Goal: Task Accomplishment & Management: Manage account settings

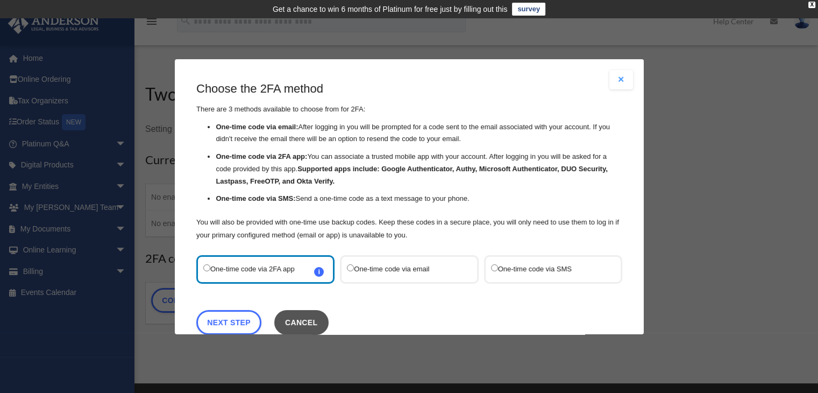
click at [310, 323] on button "Cancel" at bounding box center [301, 321] width 54 height 25
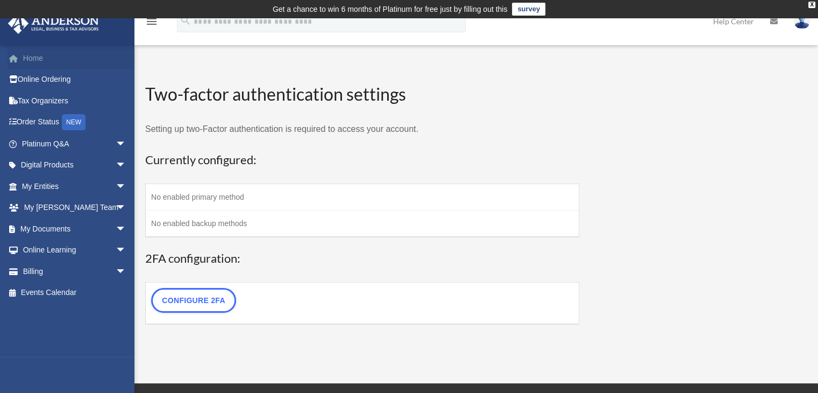
click at [34, 58] on link "Home" at bounding box center [75, 58] width 135 height 22
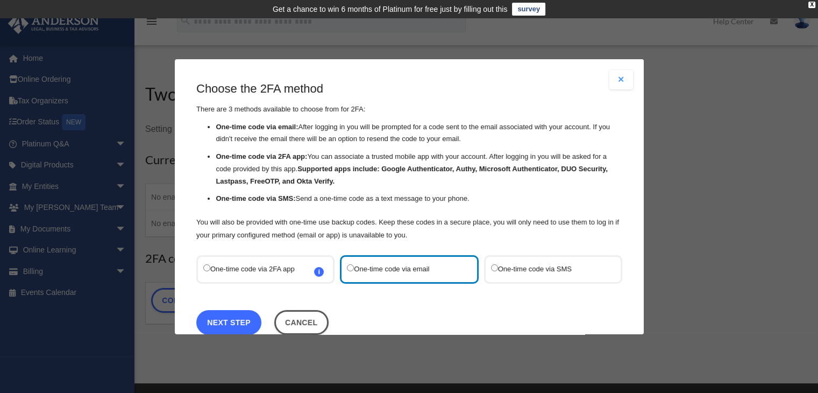
click at [245, 323] on link "Next Step" at bounding box center [228, 321] width 65 height 25
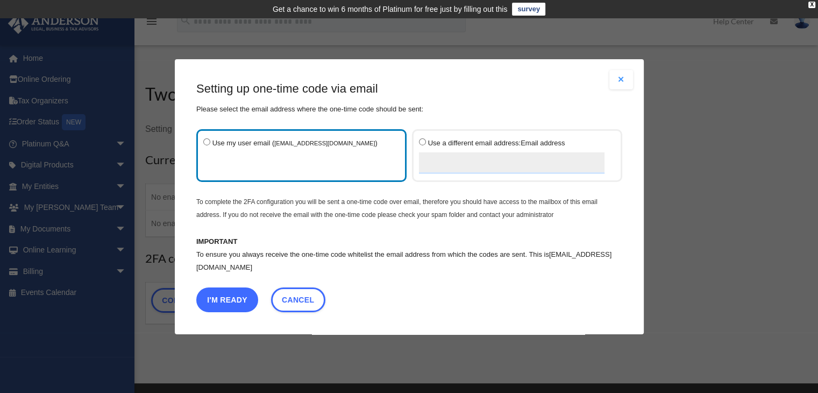
click at [228, 299] on button "I'm Ready" at bounding box center [227, 299] width 62 height 25
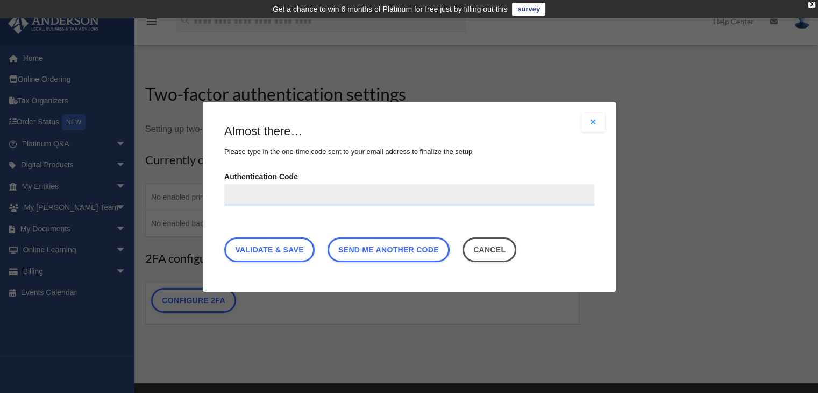
click at [237, 193] on input "Authentication Code" at bounding box center [409, 194] width 370 height 22
type input "*"
type input "******"
click at [269, 250] on link "Validate & Save" at bounding box center [269, 249] width 90 height 25
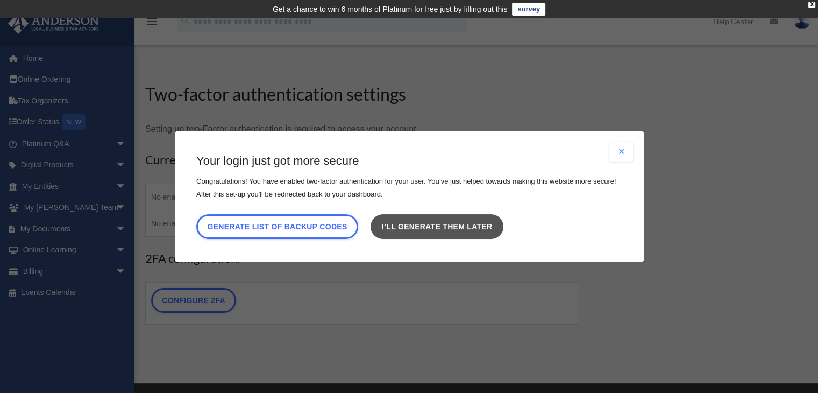
click at [445, 227] on link "I’ll generate them later" at bounding box center [436, 226] width 132 height 25
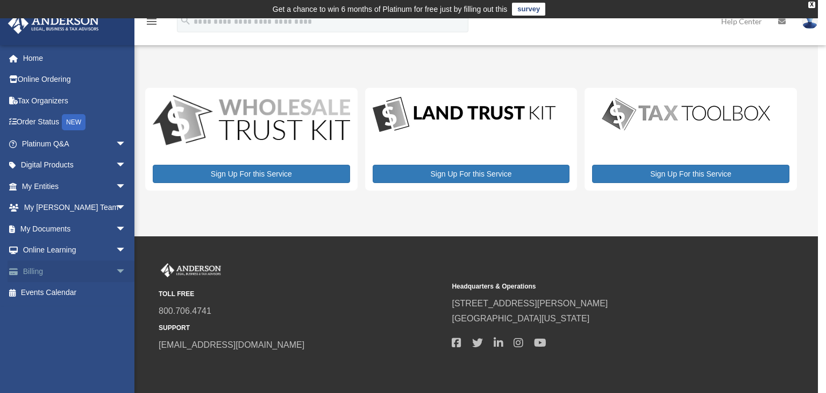
click at [116, 269] on span "arrow_drop_down" at bounding box center [127, 271] width 22 height 22
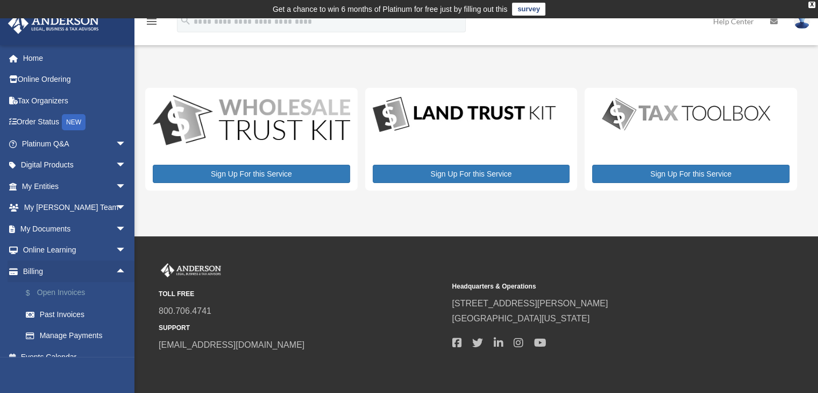
click at [74, 291] on link "$ Open Invoices" at bounding box center [78, 293] width 127 height 22
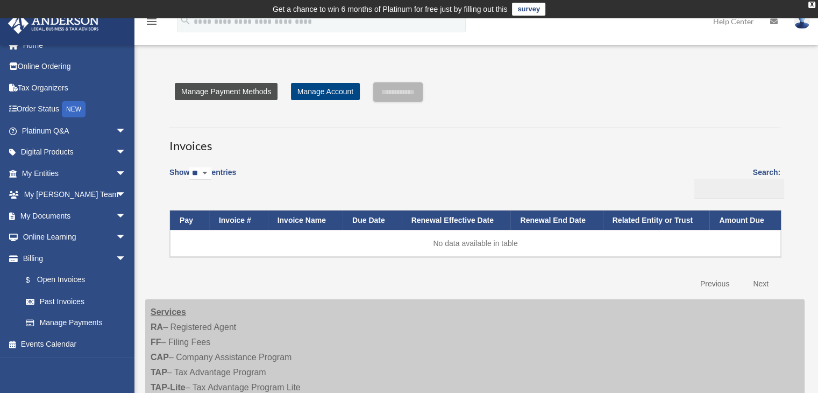
click at [216, 89] on link "Manage Payment Methods" at bounding box center [226, 91] width 103 height 17
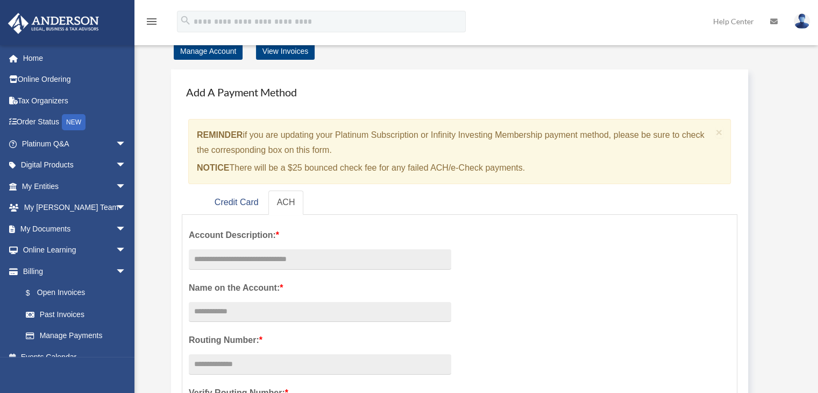
scroll to position [108, 0]
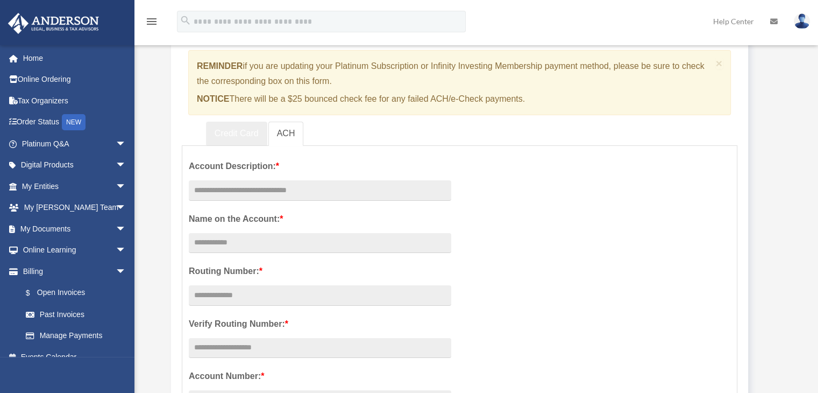
click at [240, 133] on link "Credit Card" at bounding box center [236, 134] width 61 height 24
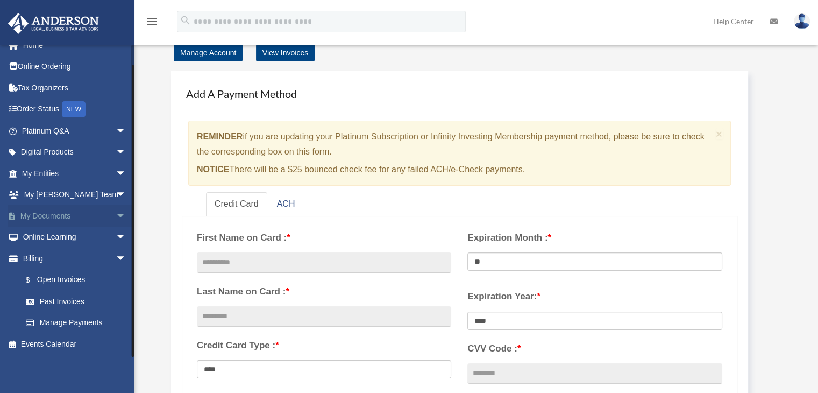
scroll to position [54, 0]
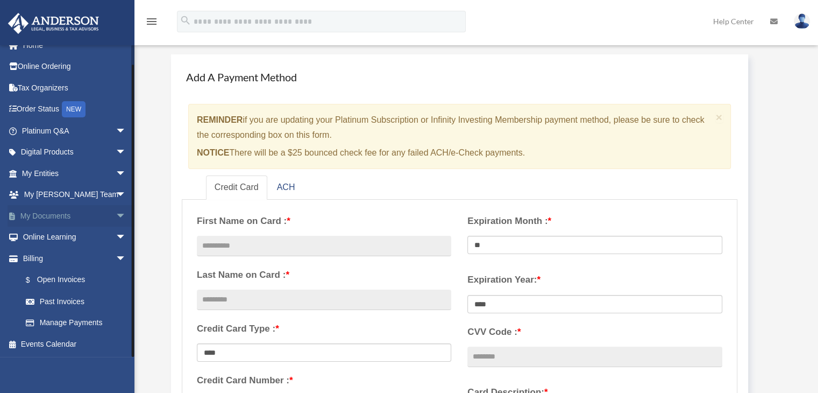
click at [39, 216] on link "My Documents arrow_drop_down" at bounding box center [75, 216] width 135 height 22
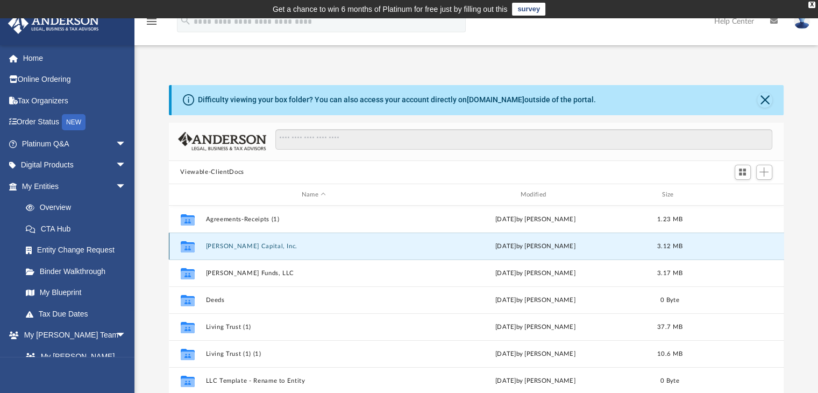
click at [219, 246] on button "Barlowe Capital, Inc." at bounding box center [313, 246] width 217 height 7
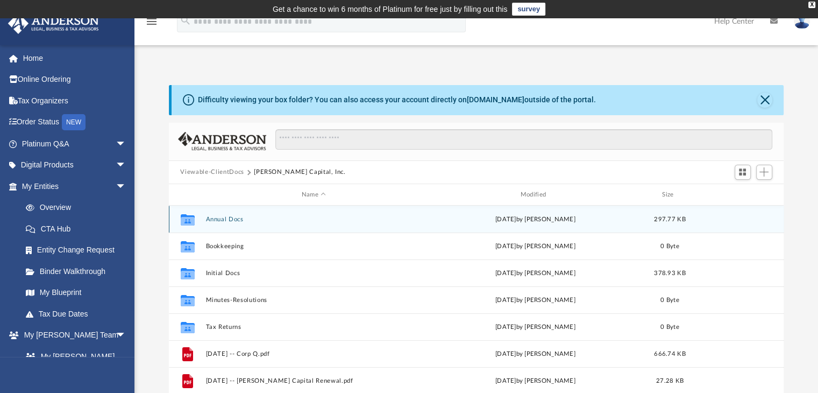
click at [229, 218] on button "Annual Docs" at bounding box center [313, 219] width 217 height 7
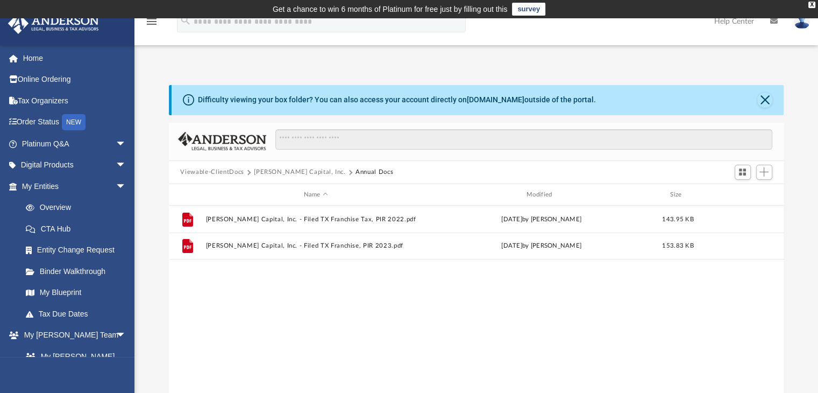
click at [195, 172] on button "Viewable-ClientDocs" at bounding box center [211, 172] width 63 height 10
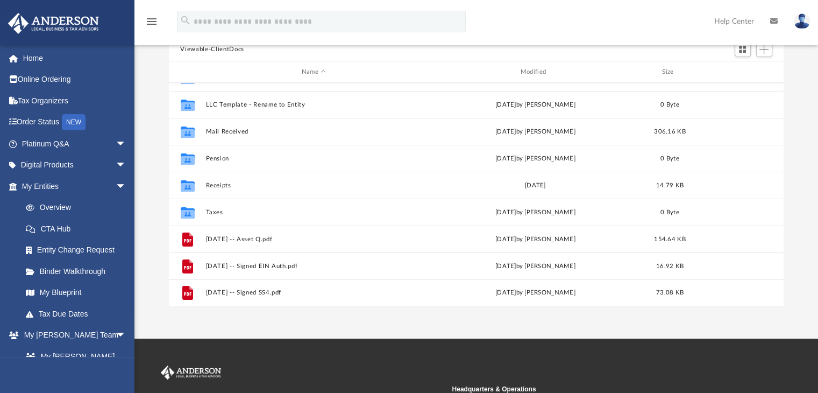
scroll to position [108, 0]
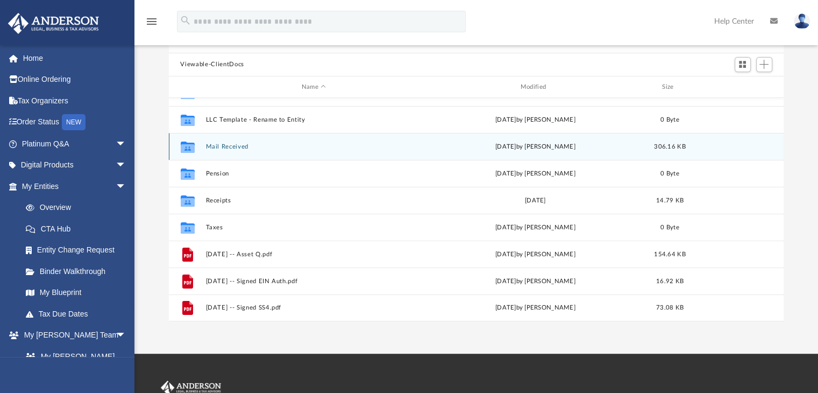
click at [222, 146] on button "Mail Received" at bounding box center [313, 146] width 217 height 7
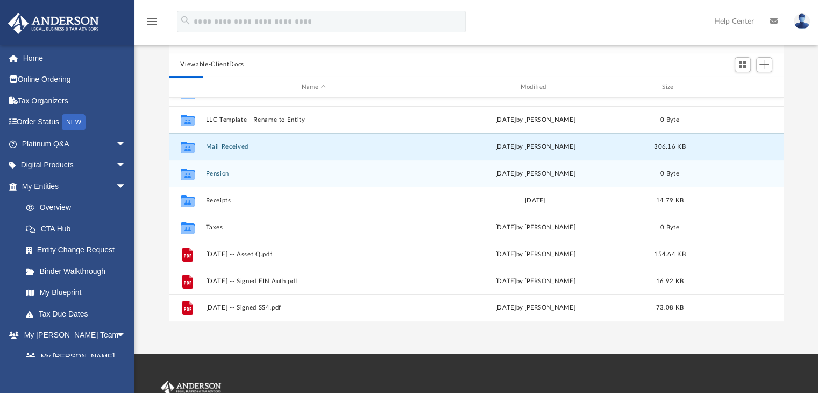
scroll to position [0, 0]
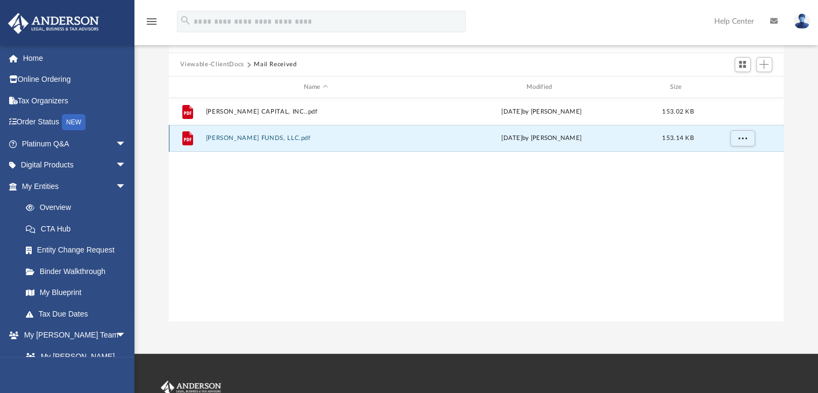
click at [225, 136] on button "BARLOWE FUNDS, LLC.pdf" at bounding box center [315, 138] width 220 height 7
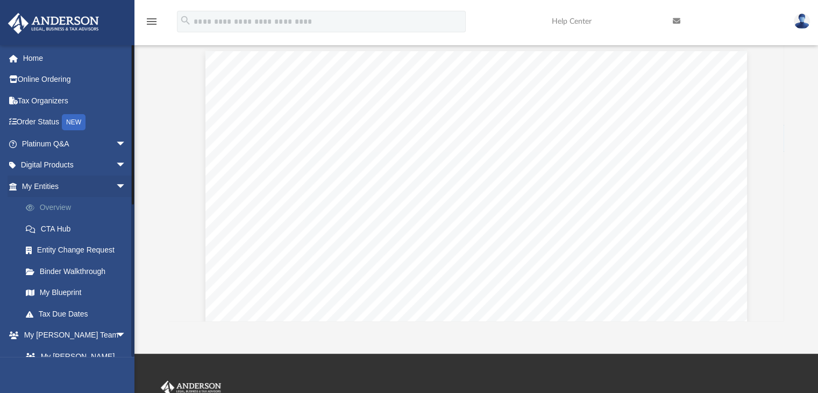
click at [63, 206] on link "Overview" at bounding box center [78, 208] width 127 height 22
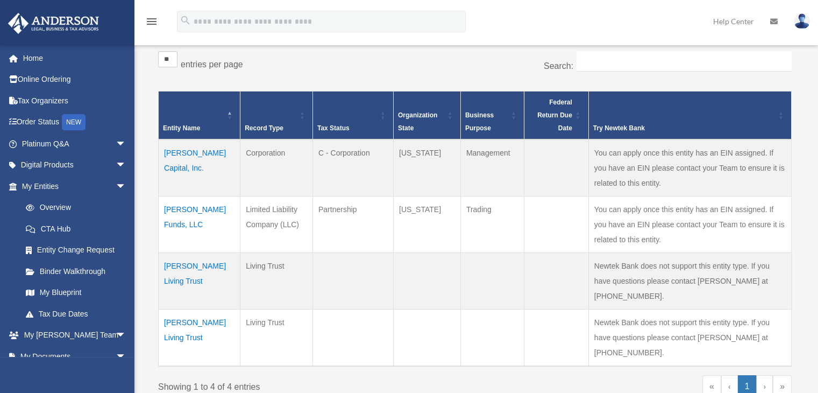
scroll to position [215, 0]
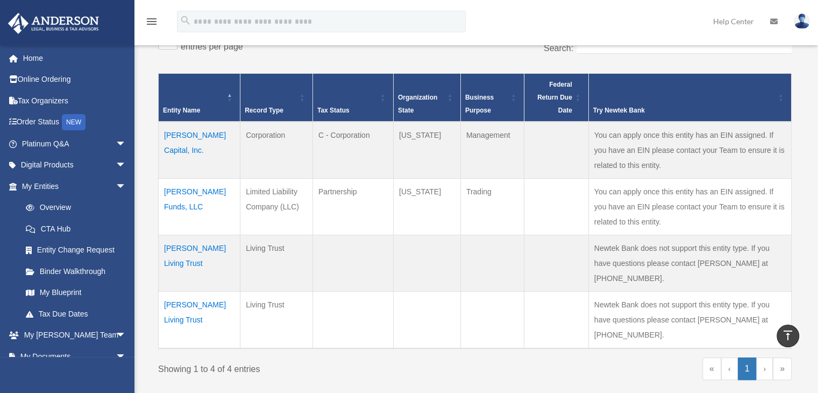
click at [189, 256] on td "[PERSON_NAME] Living Trust" at bounding box center [200, 262] width 82 height 56
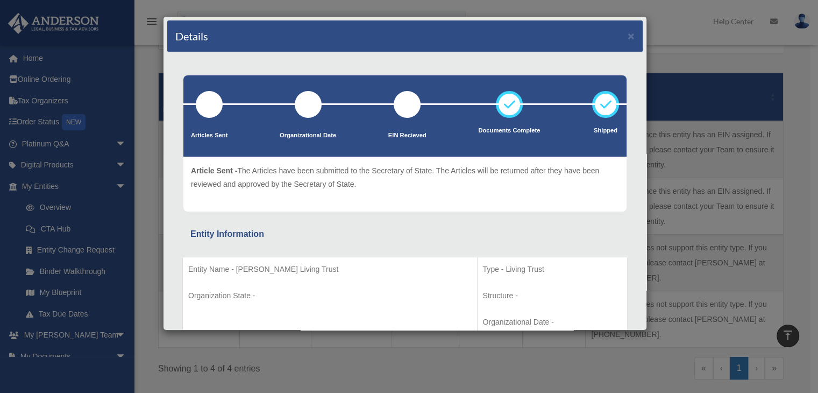
scroll to position [0, 0]
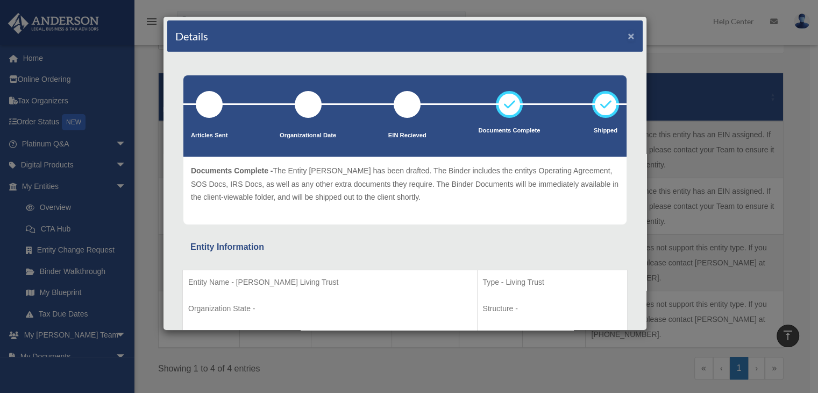
click at [628, 35] on button "×" at bounding box center [631, 35] width 7 height 11
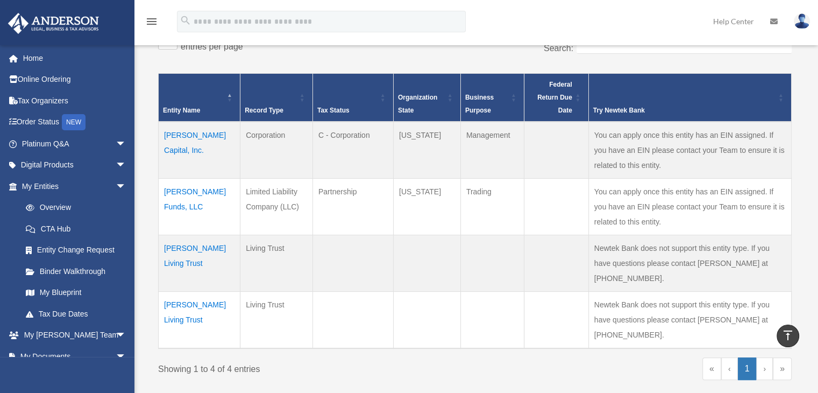
click at [184, 296] on td "[PERSON_NAME] Living Trust" at bounding box center [200, 319] width 82 height 57
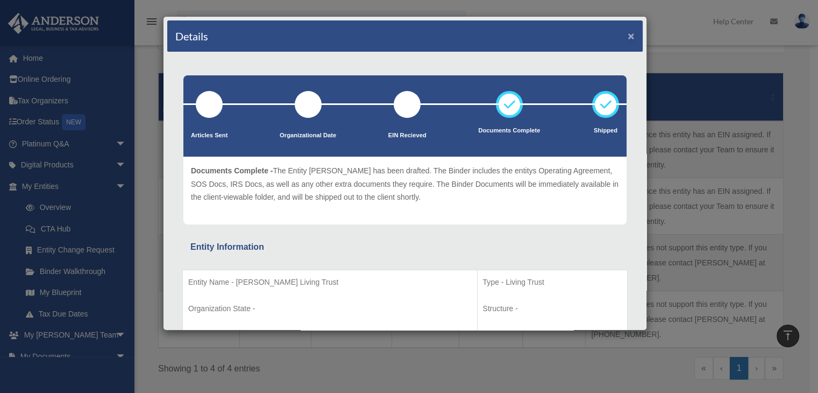
click at [628, 36] on button "×" at bounding box center [631, 35] width 7 height 11
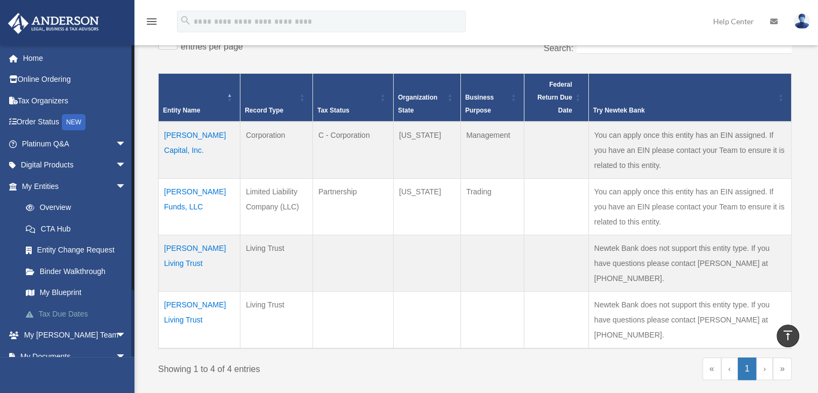
click at [44, 312] on link "Tax Due Dates" at bounding box center [78, 314] width 127 height 22
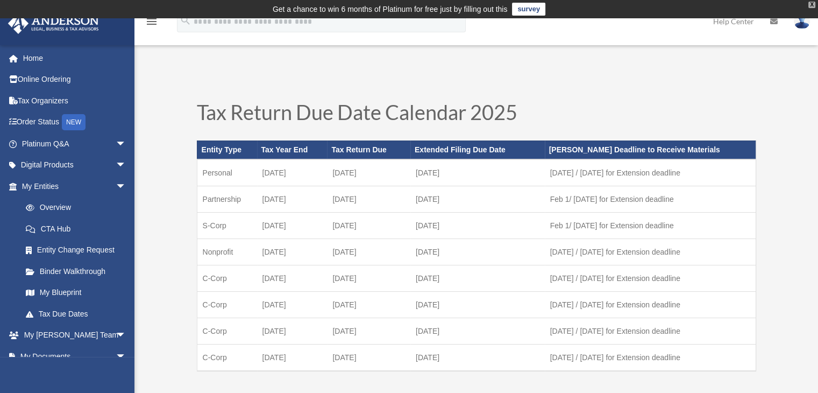
click at [813, 2] on div "X" at bounding box center [811, 5] width 7 height 6
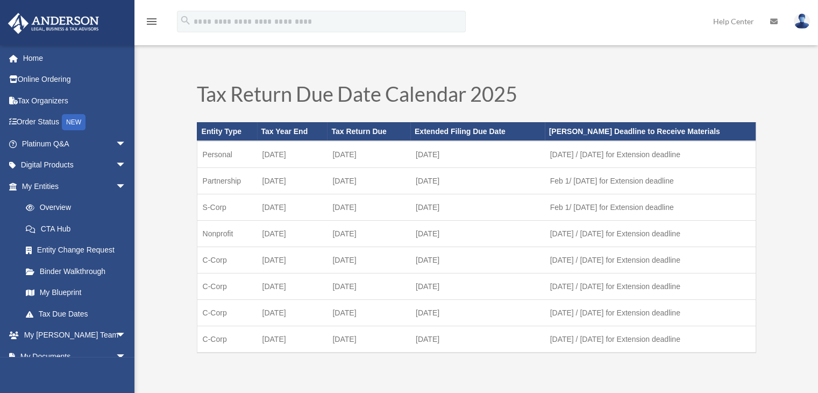
click at [800, 23] on img at bounding box center [802, 21] width 16 height 16
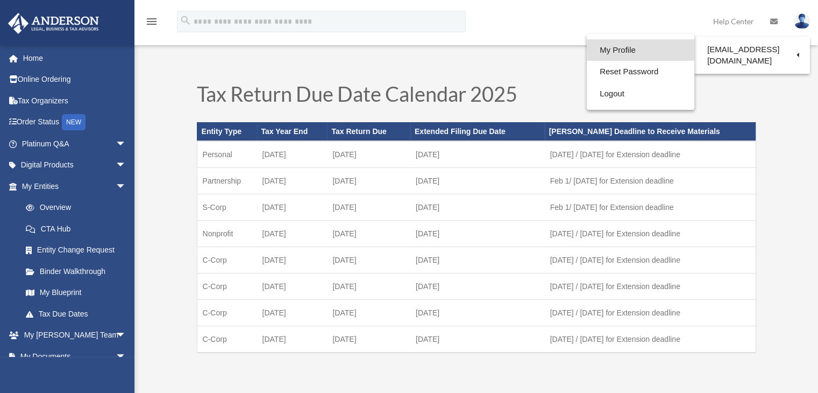
click at [603, 48] on link "My Profile" at bounding box center [641, 50] width 108 height 22
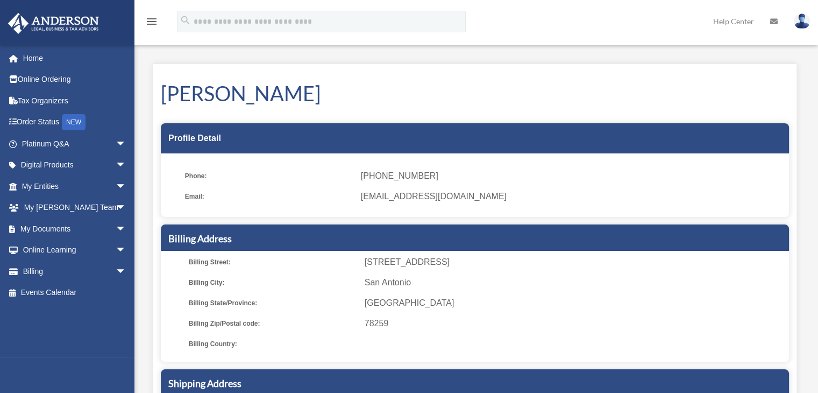
click at [800, 24] on img at bounding box center [802, 21] width 16 height 16
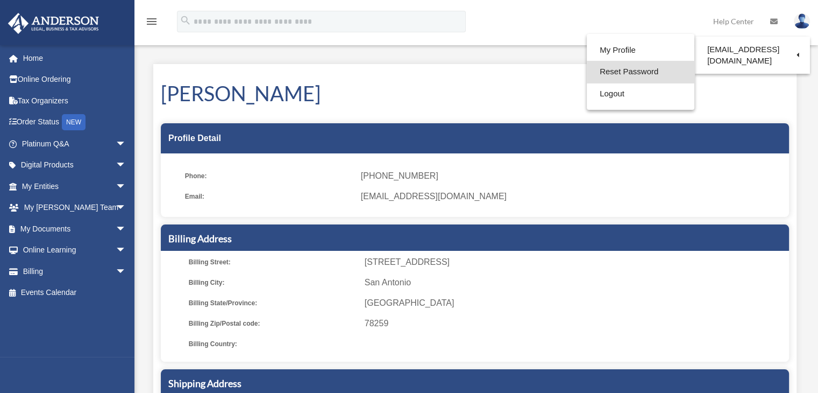
click at [604, 70] on link "Reset Password" at bounding box center [641, 72] width 108 height 22
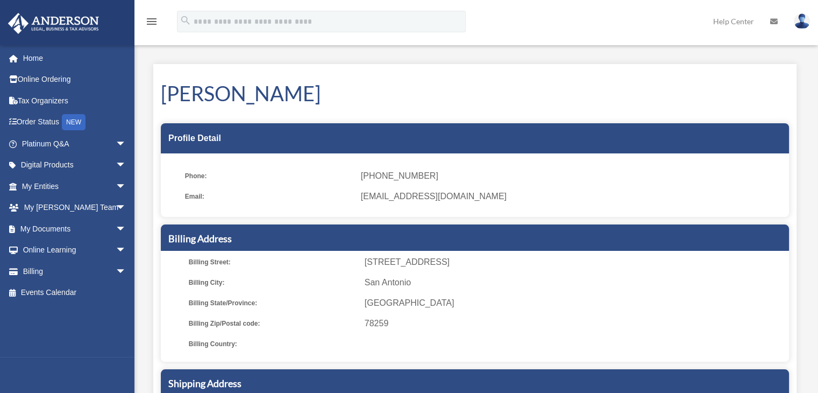
click at [773, 22] on icon at bounding box center [774, 22] width 8 height 8
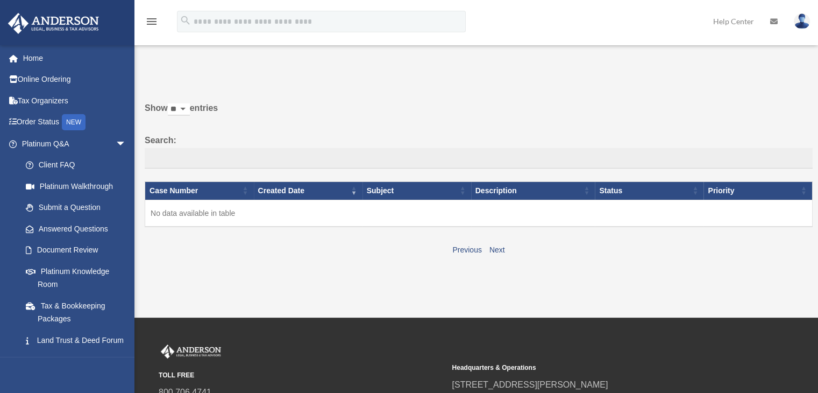
click at [152, 21] on icon "menu" at bounding box center [151, 21] width 13 height 13
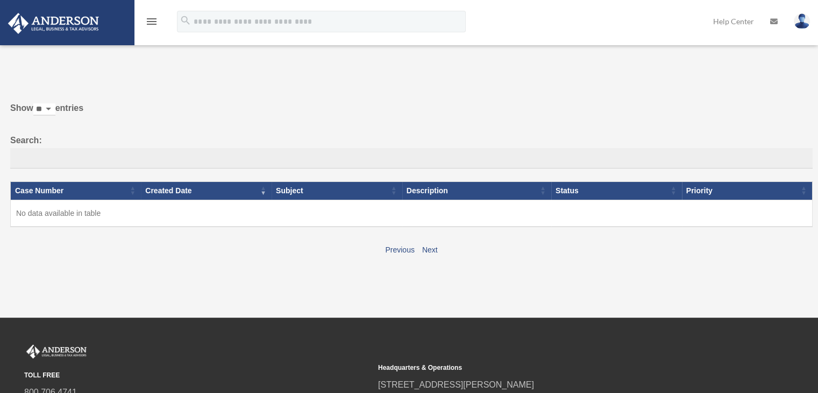
click at [151, 21] on icon "menu" at bounding box center [151, 21] width 13 height 13
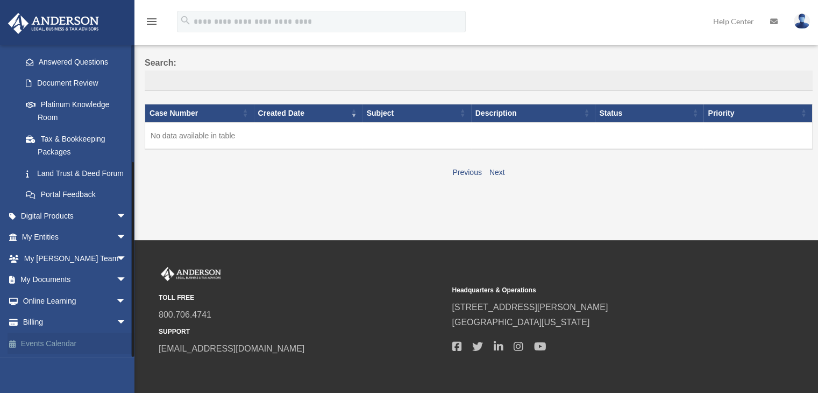
scroll to position [108, 0]
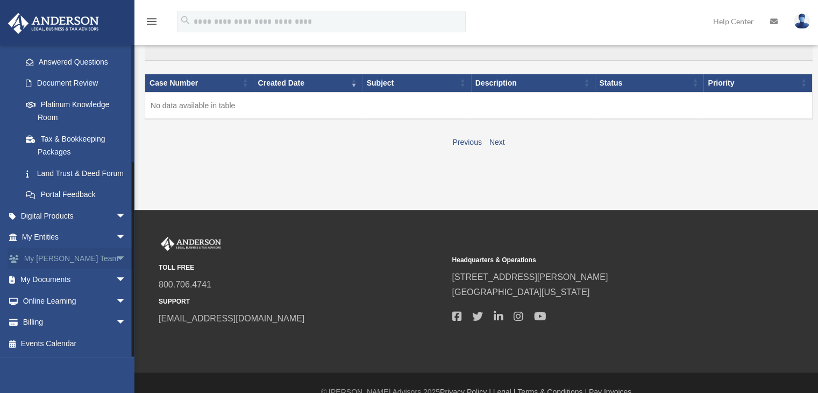
click at [59, 258] on link "My [PERSON_NAME] Team arrow_drop_down" at bounding box center [75, 258] width 135 height 22
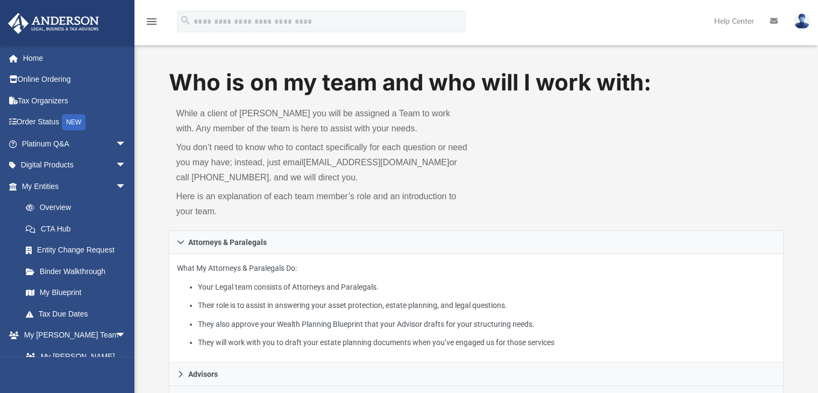
click at [798, 23] on img at bounding box center [802, 21] width 16 height 16
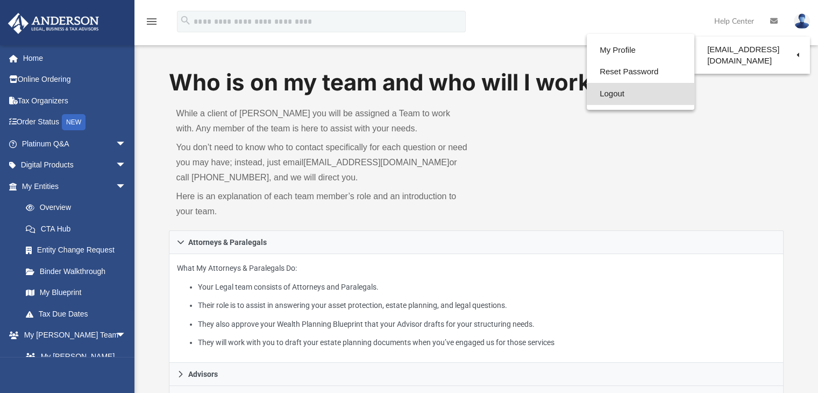
click at [596, 94] on link "Logout" at bounding box center [641, 94] width 108 height 22
